Goal: Information Seeking & Learning: Understand process/instructions

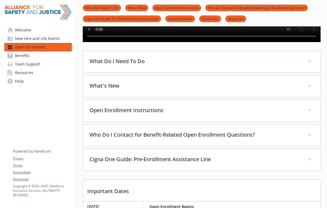
scroll to position [152, 0]
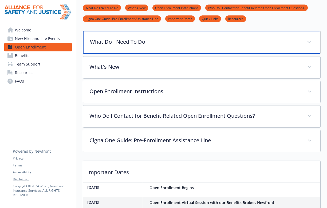
click at [130, 46] on p "What Do I Need To Do" at bounding box center [195, 42] width 211 height 8
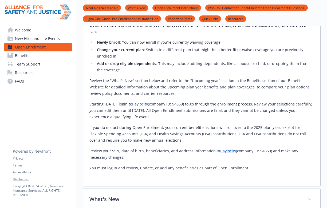
scroll to position [216, 0]
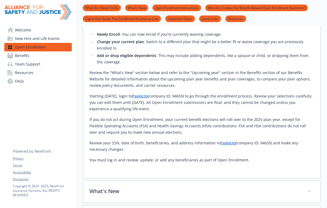
click at [172, 108] on p "Starting [DATE], login to Paylocity (company ID: 94659) to go through the enrol…" at bounding box center [201, 102] width 224 height 19
click at [148, 99] on link "Paylocity" at bounding box center [140, 96] width 16 height 5
click at [168, 76] on div "Open Enrollment Begins: [DATE] Open Enrollment Ends: [DATE] Open Enrollment is …" at bounding box center [201, 78] width 224 height 171
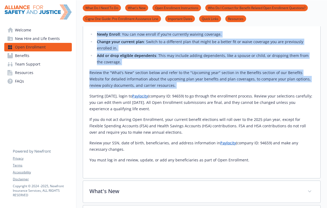
drag, startPoint x: 168, startPoint y: 76, endPoint x: 162, endPoint y: 45, distance: 32.4
click at [162, 45] on div "Open Enrollment Begins: [DATE] Open Enrollment Ends: [DATE] Open Enrollment is …" at bounding box center [201, 78] width 224 height 171
click at [162, 38] on li "Newly Enroll : You can now enroll if you’re currently waiving coverage." at bounding box center [204, 34] width 219 height 6
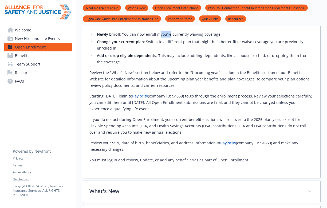
click at [162, 38] on li "Newly Enroll : You can now enroll if you’re currently waiving coverage." at bounding box center [204, 34] width 219 height 6
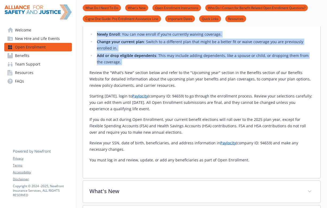
drag, startPoint x: 162, startPoint y: 45, endPoint x: 165, endPoint y: 77, distance: 32.5
click at [165, 76] on div "Open Enrollment Begins: [DATE] Open Enrollment Ends: [DATE] Open Enrollment is …" at bounding box center [201, 78] width 224 height 171
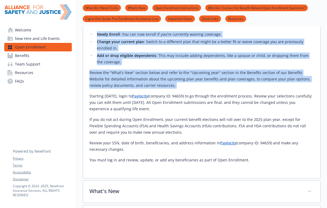
click at [165, 77] on div "Open Enrollment Begins: [DATE] Open Enrollment Ends: [DATE] Open Enrollment is …" at bounding box center [201, 78] width 224 height 171
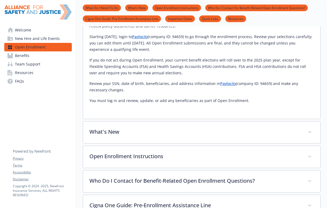
scroll to position [279, 0]
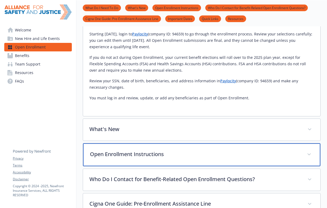
click at [135, 167] on div "Open Enrollment Instructions" at bounding box center [201, 155] width 237 height 23
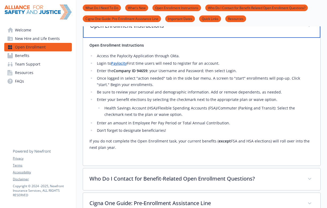
scroll to position [415, 0]
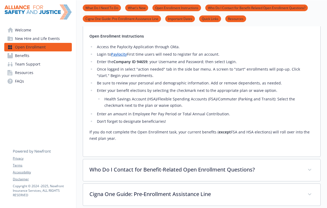
click at [129, 157] on div "Open Enrollment Instructions Access the Paylocity Application through Okta. Log…" at bounding box center [201, 93] width 237 height 128
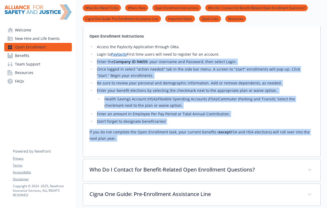
drag, startPoint x: 129, startPoint y: 161, endPoint x: 88, endPoint y: 69, distance: 100.7
click at [88, 69] on div "Open Enrollment Instructions Access the Paylocity Application through Okta. Log…" at bounding box center [201, 93] width 237 height 128
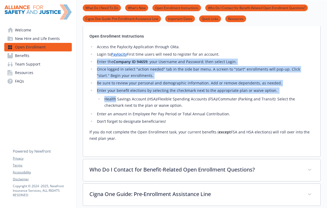
drag, startPoint x: 88, startPoint y: 69, endPoint x: 104, endPoint y: 104, distance: 38.2
click at [104, 104] on div "Open Enrollment Instructions Access the Paylocity Application through Okta. Log…" at bounding box center [201, 93] width 237 height 128
click at [104, 104] on li "Health Savings Account (HSA)/Flexible Spending Accounts (FSA)/Commuter (Parking…" at bounding box center [208, 102] width 211 height 13
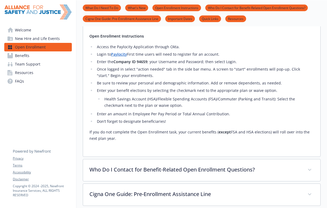
click at [249, 65] on li "Enter the Company ID 94659 ; your Username and Password; then select Login." at bounding box center [204, 62] width 219 height 6
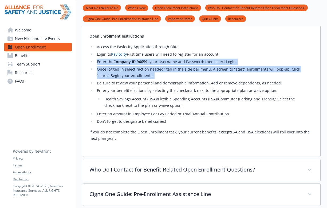
drag, startPoint x: 249, startPoint y: 72, endPoint x: 248, endPoint y: 84, distance: 12.3
click at [248, 84] on ul "Access the Paylocity Application through Okta. Login to Paylocity First time us…" at bounding box center [201, 84] width 224 height 81
click at [248, 79] on li "Once logged in select "action needed" tab in the side bar menu. A screen to "st…" at bounding box center [204, 72] width 219 height 13
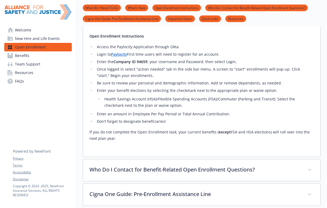
click at [248, 79] on li "Once logged in select "action needed" tab in the side bar menu. A screen to "st…" at bounding box center [204, 72] width 219 height 13
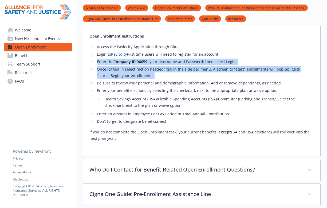
drag, startPoint x: 248, startPoint y: 84, endPoint x: 237, endPoint y: 66, distance: 21.0
click at [237, 66] on ul "Access the Paylocity Application through Okta. Login to Paylocity First time us…" at bounding box center [201, 84] width 224 height 81
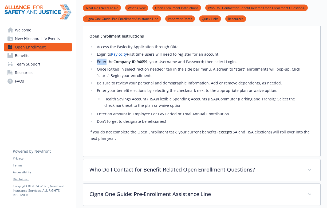
click at [237, 66] on ul "Access the Paylocity Application through Okta. Login to Paylocity First time us…" at bounding box center [201, 84] width 224 height 81
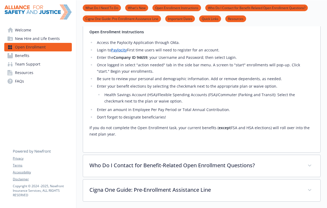
click at [223, 94] on li "​Enter your benefit elections by selecting the checkmark next to the appropriat…" at bounding box center [204, 93] width 219 height 21
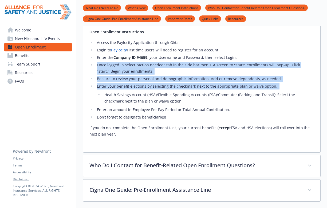
drag, startPoint x: 223, startPoint y: 94, endPoint x: 223, endPoint y: 79, distance: 15.2
click at [223, 79] on ul "Access the Paylocity Application through Okta. Login to Paylocity First time us…" at bounding box center [201, 80] width 224 height 81
click at [223, 75] on li "Once logged in select "action needed" tab in the side bar menu. A screen to "st…" at bounding box center [204, 68] width 219 height 13
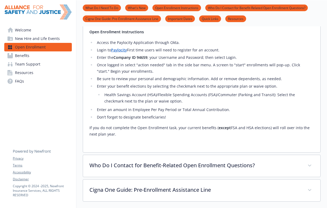
click at [223, 75] on li "Once logged in select "action needed" tab in the side bar menu. A screen to "st…" at bounding box center [204, 68] width 219 height 13
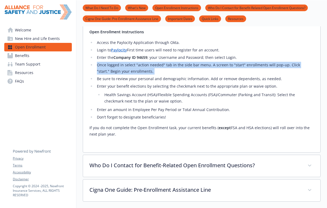
drag, startPoint x: 223, startPoint y: 79, endPoint x: 204, endPoint y: 75, distance: 19.1
click at [204, 75] on li "Once logged in select "action needed" tab in the side bar menu. A screen to "st…" at bounding box center [204, 68] width 219 height 13
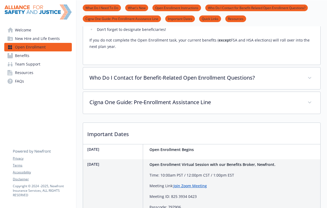
scroll to position [508, 0]
